Goal: Information Seeking & Learning: Find specific fact

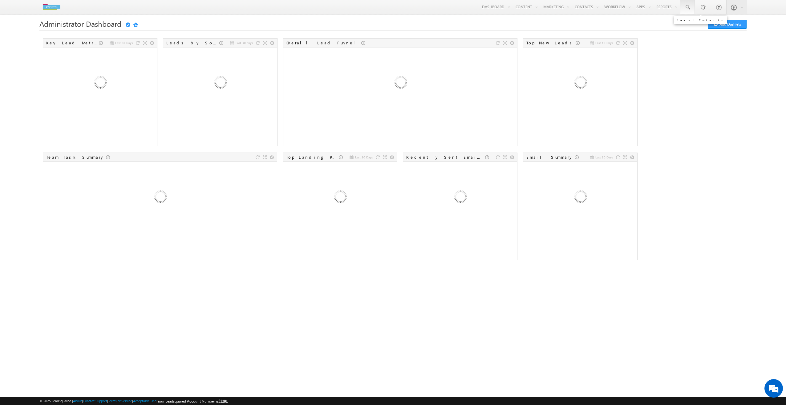
click at [689, 3] on link at bounding box center [687, 7] width 15 height 14
click at [688, 7] on span at bounding box center [688, 7] width 6 height 6
click at [706, 64] on div "Last 30 Days Key Lead Metrics Last 30 days Leads by Sources Overall Lead Funnel…" at bounding box center [393, 151] width 708 height 228
click at [687, 7] on span at bounding box center [688, 7] width 6 height 6
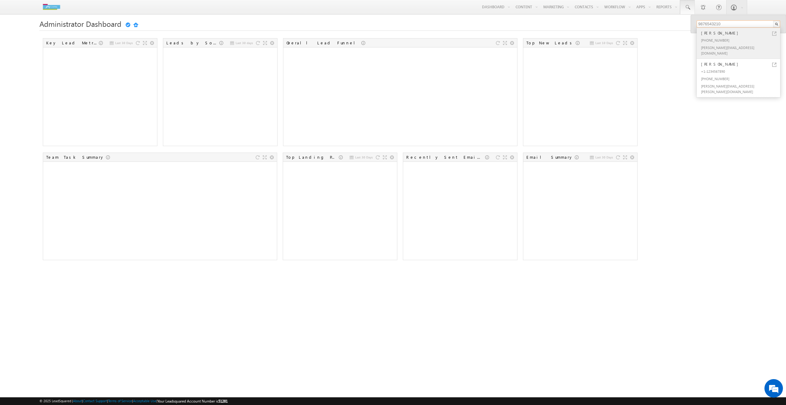
type input "9876543210"
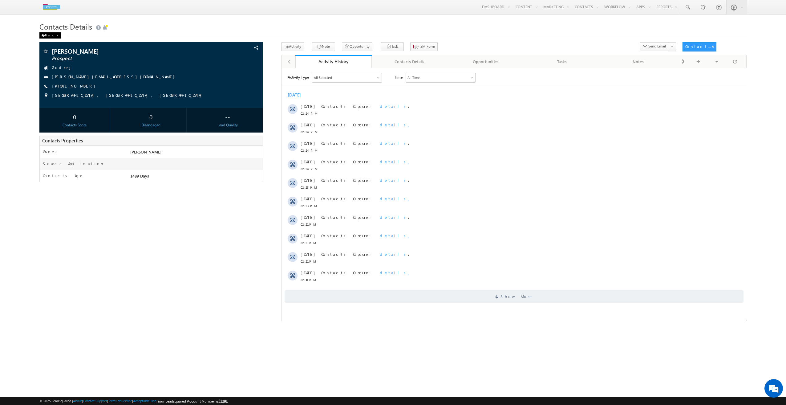
click at [49, 34] on div "Back" at bounding box center [50, 35] width 22 height 6
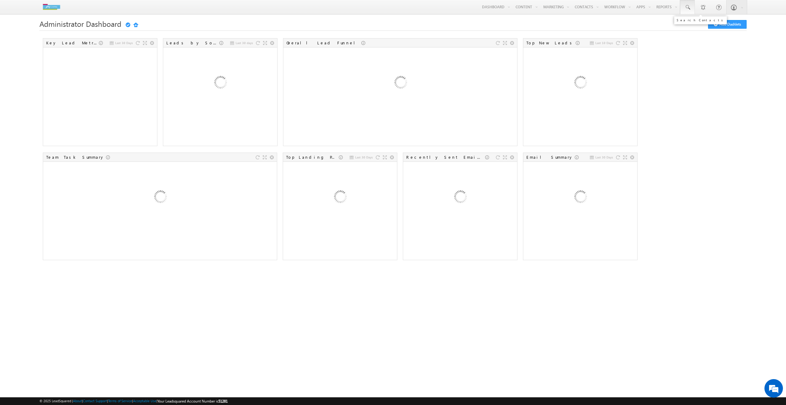
click at [687, 10] on link at bounding box center [687, 7] width 15 height 14
type input "Akansha"
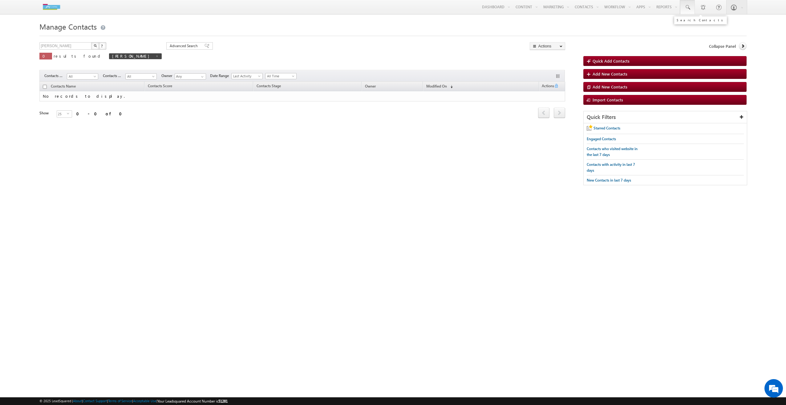
click at [691, 10] on link at bounding box center [687, 7] width 15 height 14
click at [707, 24] on input "text" at bounding box center [739, 23] width 84 height 7
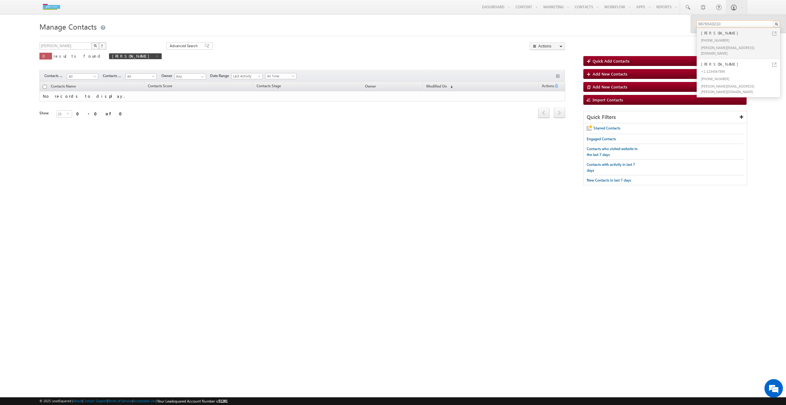
type input "9876543210"
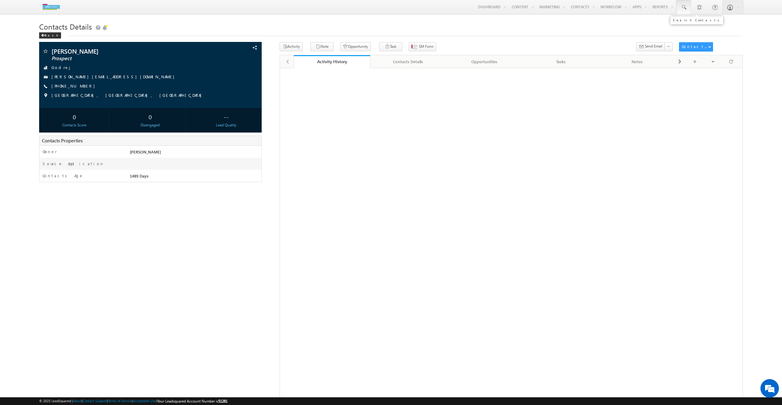
click at [682, 10] on span at bounding box center [683, 7] width 6 height 6
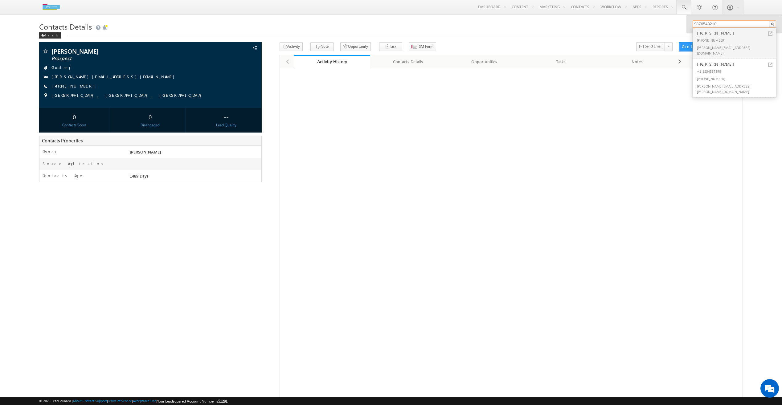
type input "9876543210"
